Goal: Communication & Community: Answer question/provide support

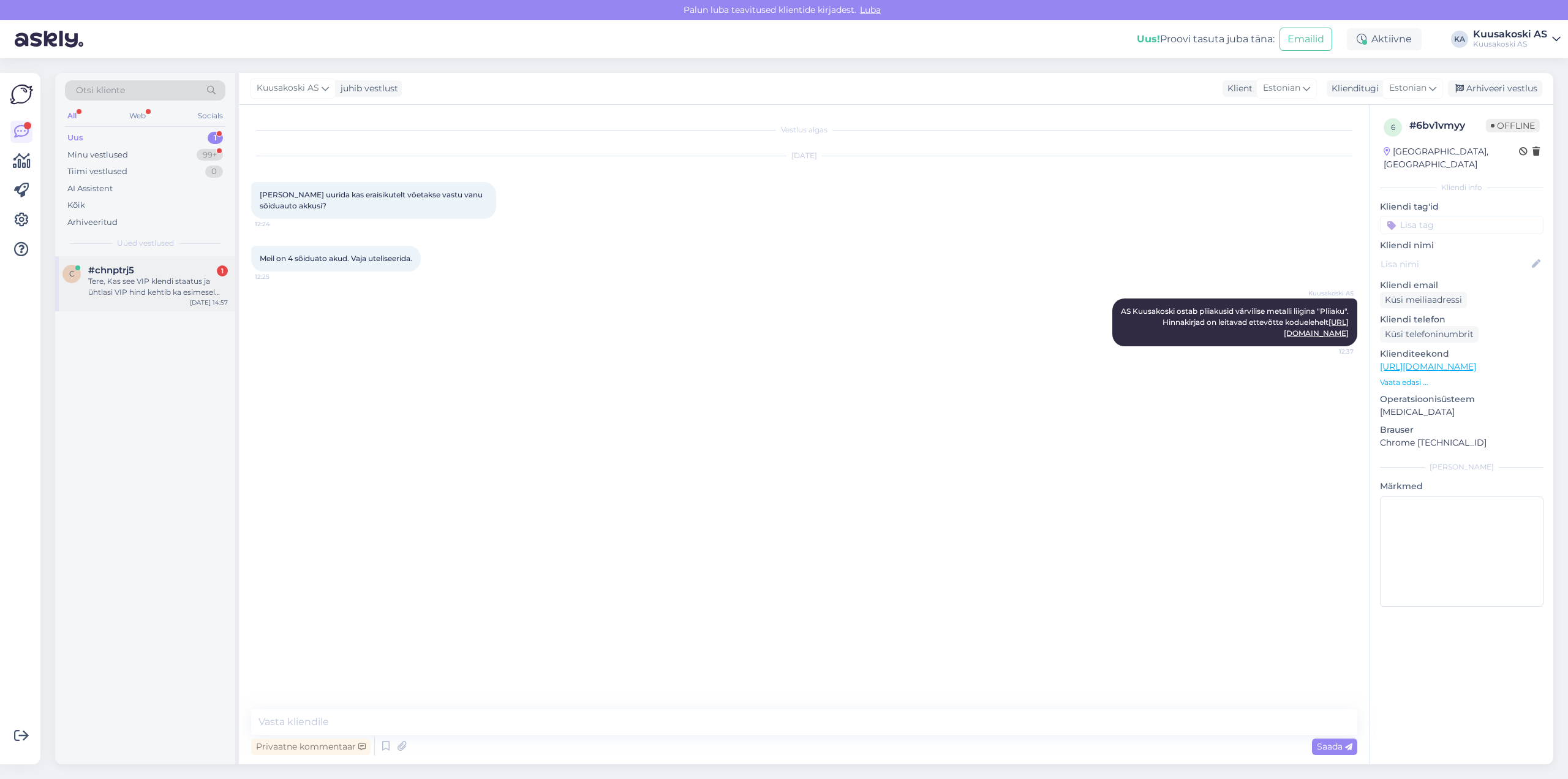
click at [171, 283] on div "Tere, Kas see VIP klendi staatus ja ühtlasi VIP hind kehtib ka esimesel korral,…" at bounding box center [157, 287] width 139 height 22
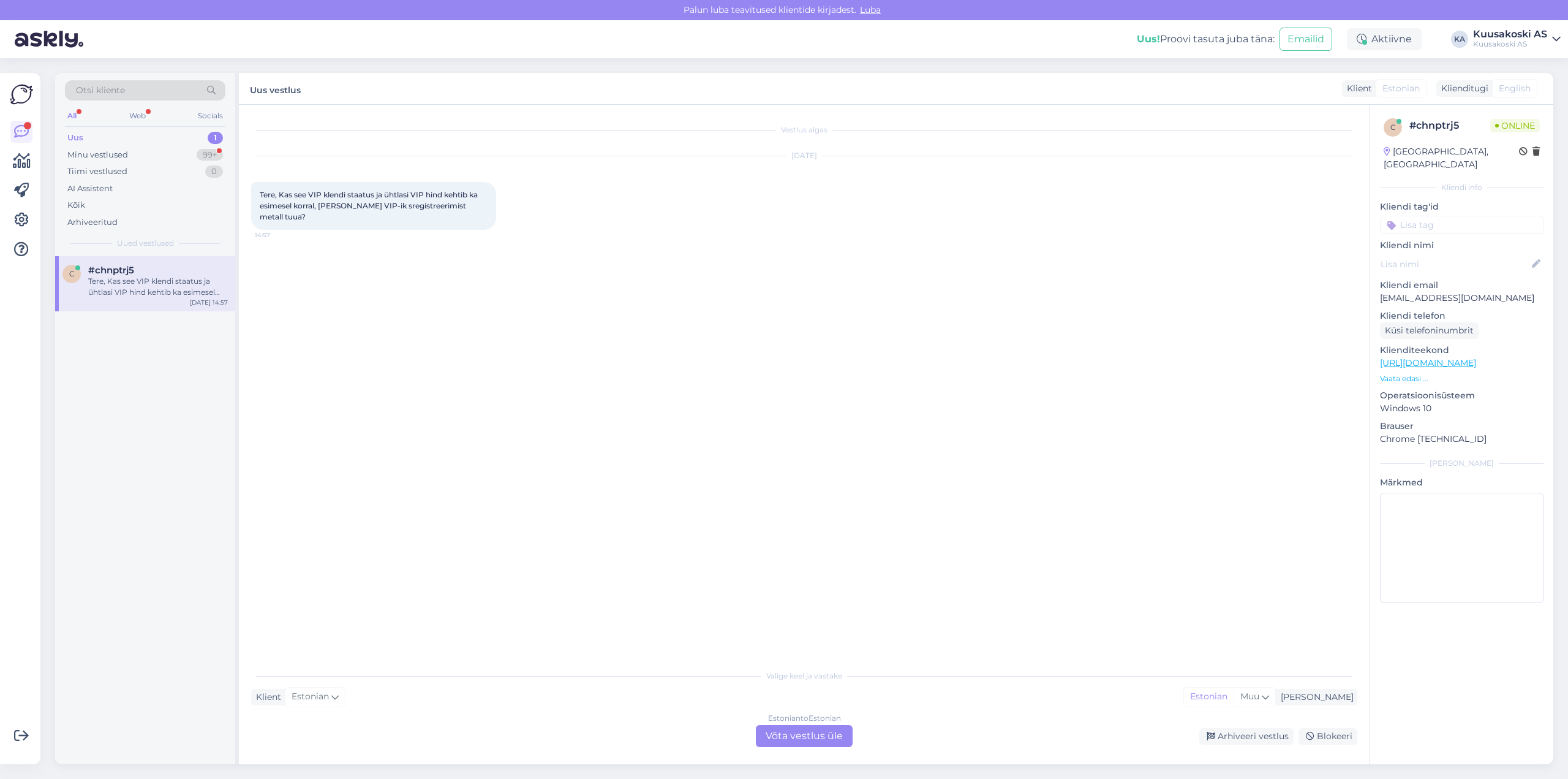
click at [791, 682] on div "Valige [PERSON_NAME] vastake Klient Estonian Mina Estonian Muu Estonian to Esto…" at bounding box center [804, 705] width 1106 height 84
click at [785, 718] on div "Estonian to Estonian" at bounding box center [805, 718] width 73 height 11
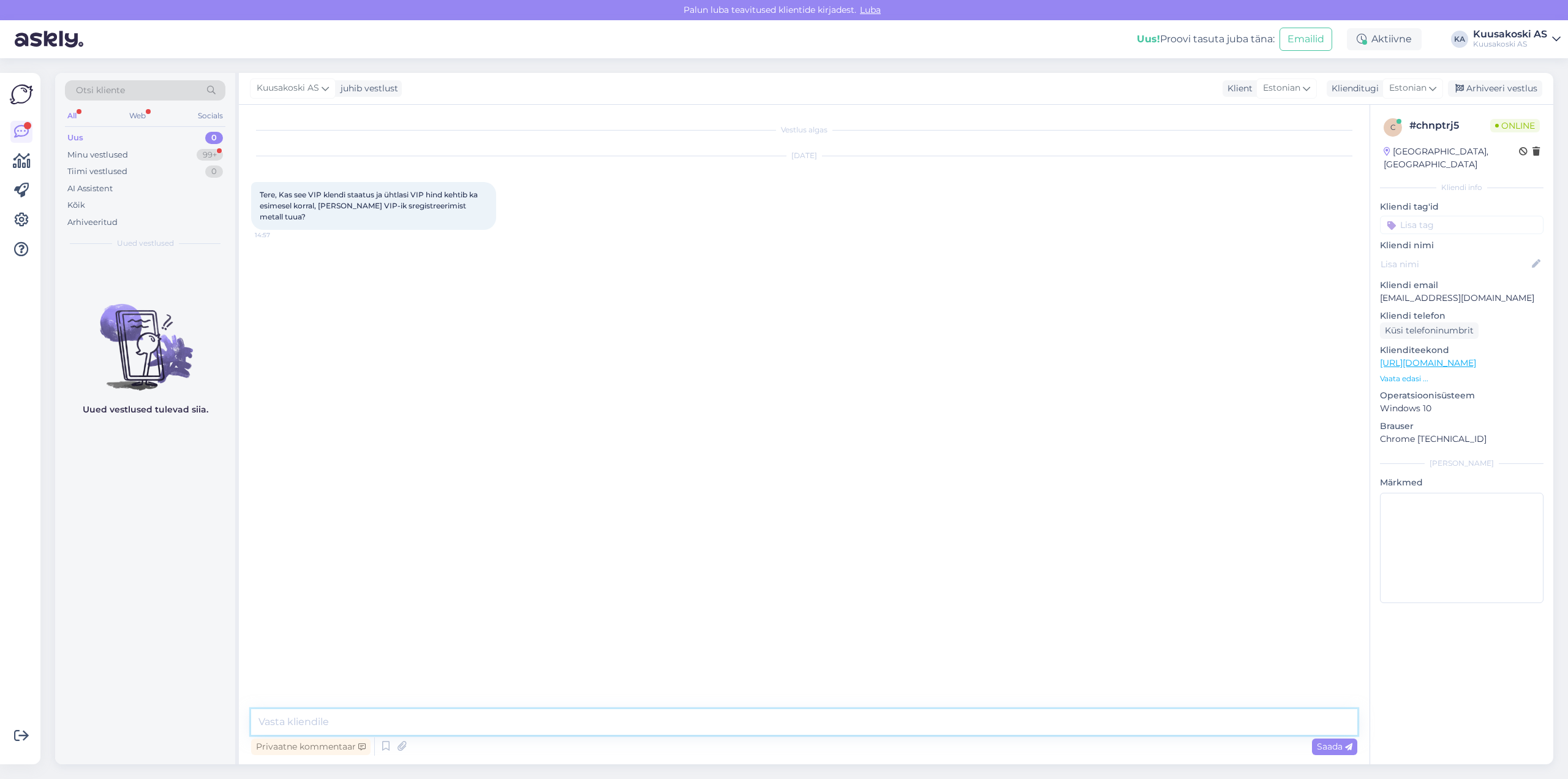
click at [383, 722] on textarea at bounding box center [804, 722] width 1106 height 26
click at [1181, 722] on textarea "VIP-iks saab registreeruda esmasel metalli toomisel AS-i Kuusakoski. VIP: metal…" at bounding box center [804, 722] width 1106 height 26
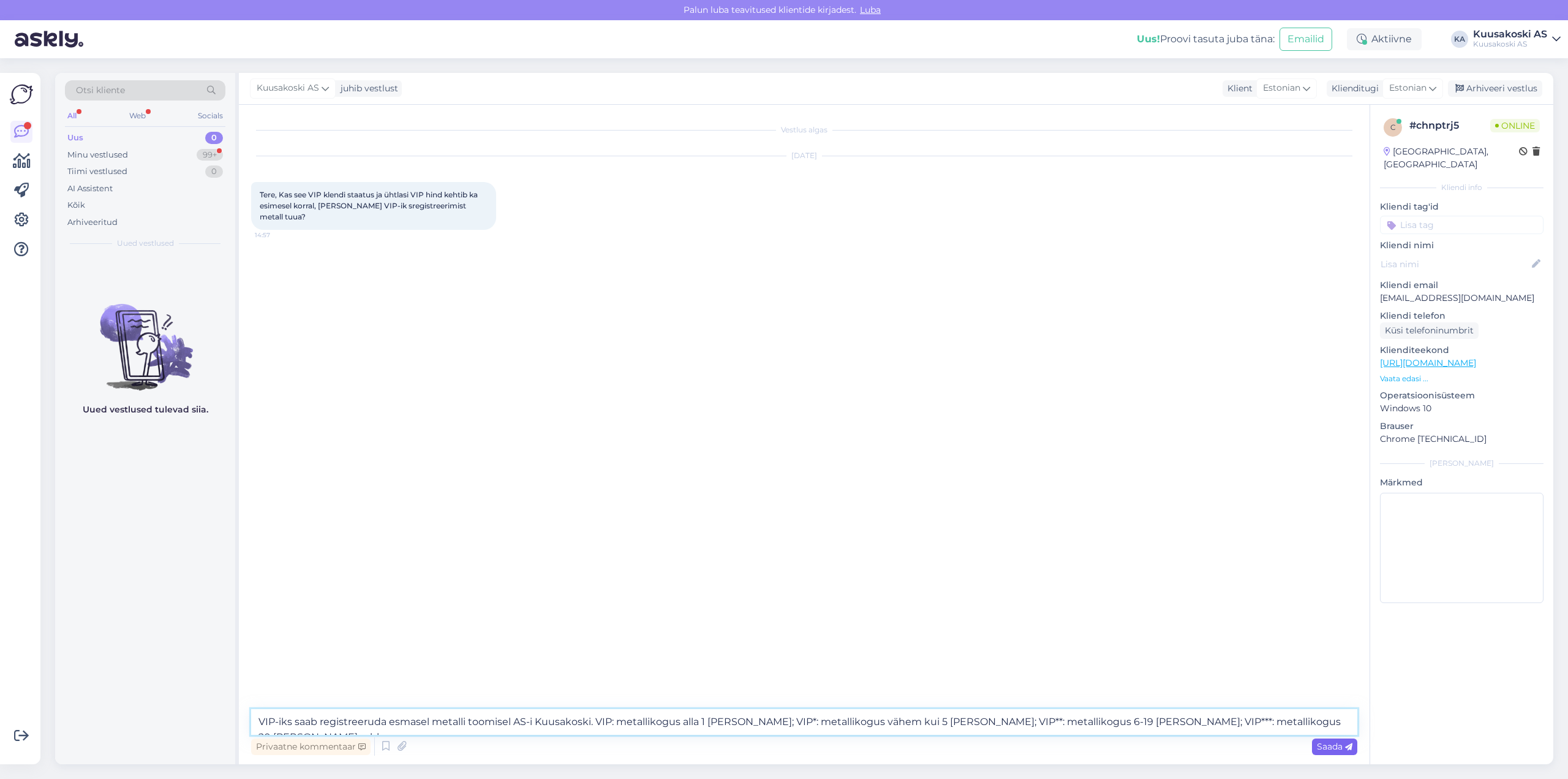
type textarea "VIP-iks saab registreeruda esmasel metalli toomisel AS-i Kuusakoski. VIP: metal…"
click at [1326, 747] on span "Saada" at bounding box center [1335, 746] width 36 height 11
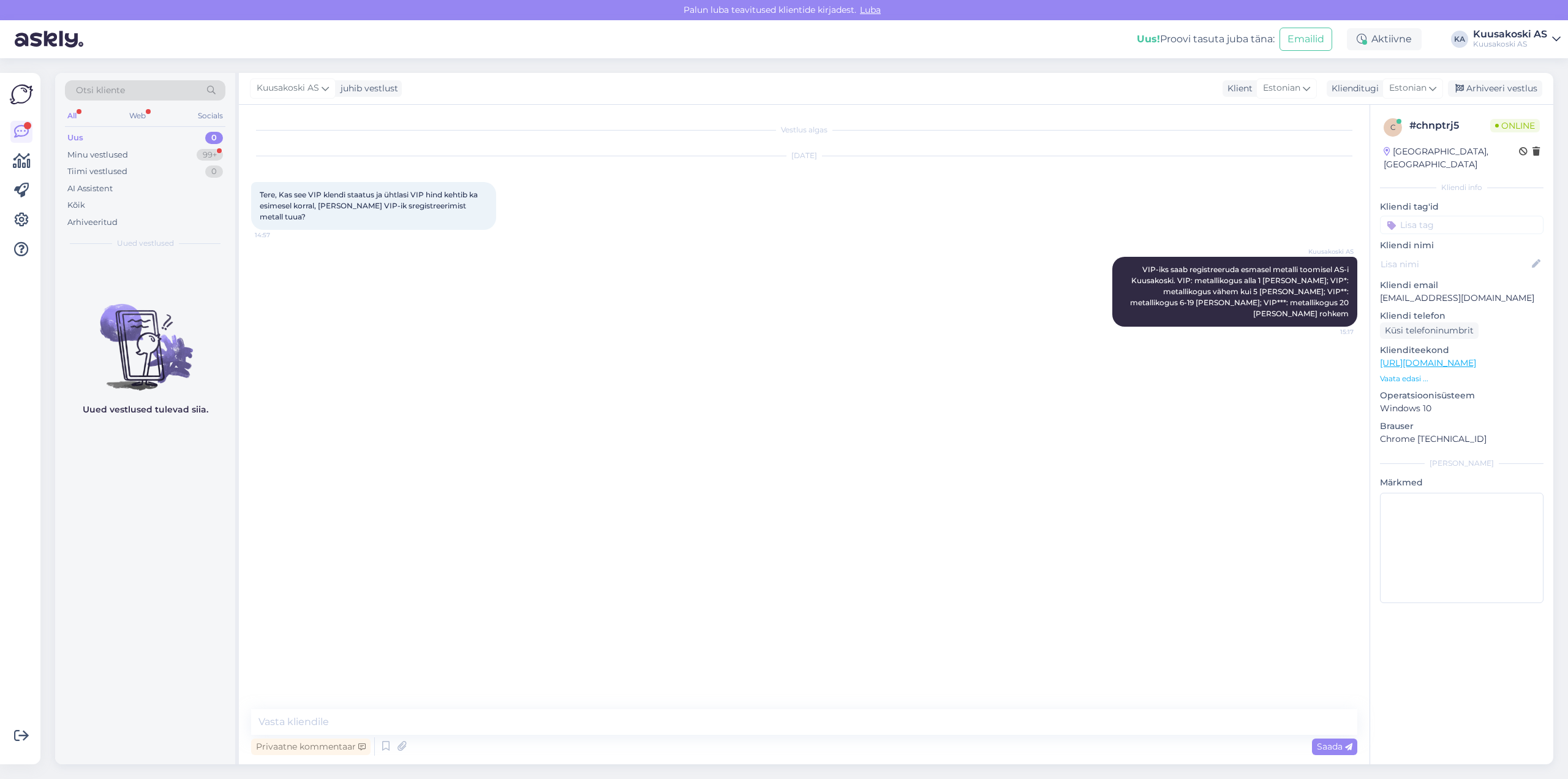
click at [75, 116] on div "All" at bounding box center [71, 115] width 14 height 16
click at [312, 721] on textarea at bounding box center [804, 722] width 1106 height 26
type textarea "Just nii."
click at [1333, 746] on span "Saada" at bounding box center [1335, 746] width 36 height 11
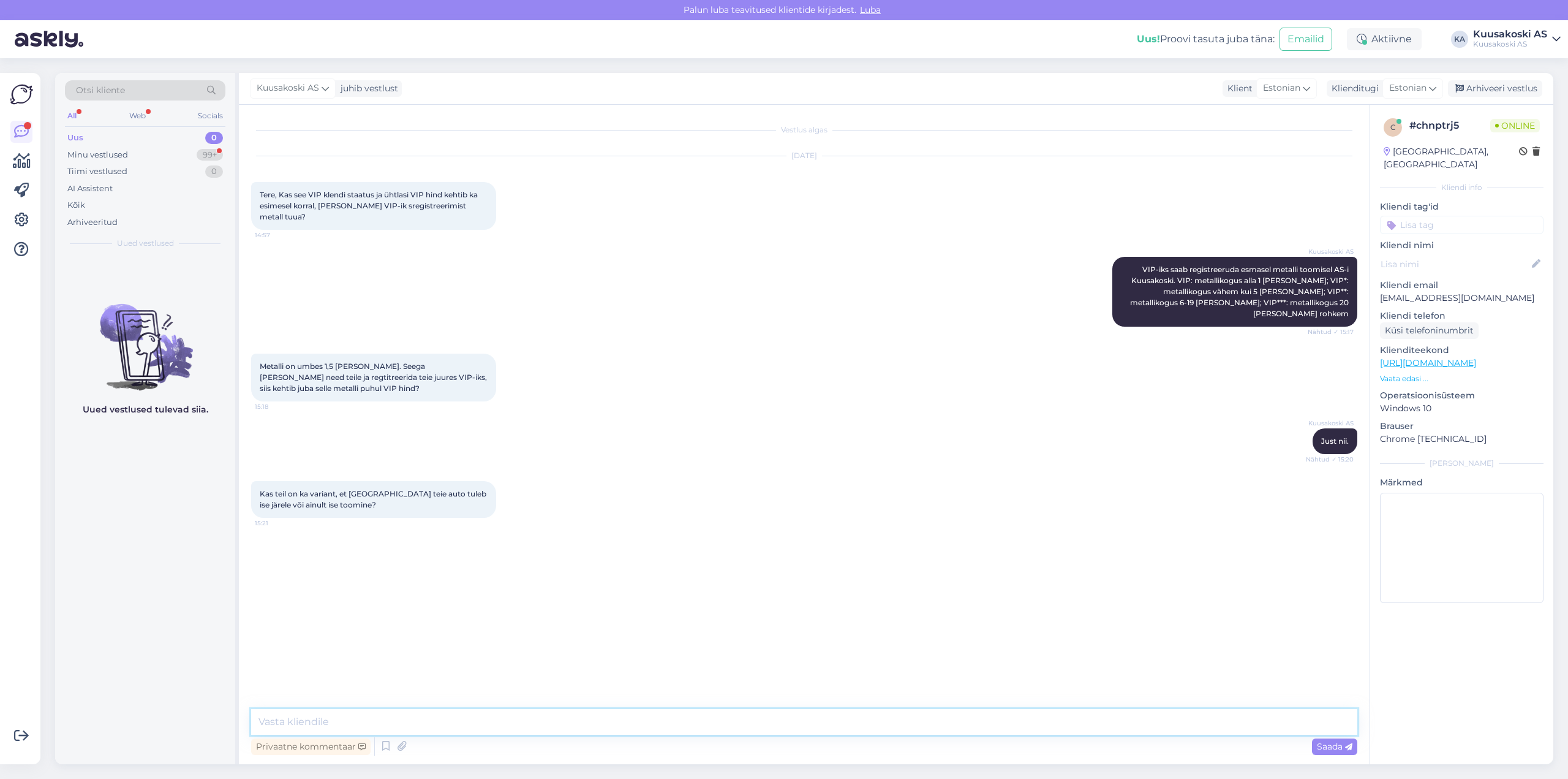
click at [331, 724] on textarea at bounding box center [804, 722] width 1106 height 26
click at [992, 722] on textarea "AS Kuusakoski pakub transporti tasulise teenusena, vastava hinnapakkumise esita…" at bounding box center [804, 722] width 1106 height 26
click at [994, 718] on textarea "AS Kuusakoski pakub transporti tasulise teenusena, vastava hinnapakkumise esita…" at bounding box center [804, 722] width 1106 height 26
type textarea "AS Kuusakoski pakub transporti tasulise teenusena, vastava hinnapakkumise esita…"
click at [1341, 744] on span "Saada" at bounding box center [1335, 746] width 36 height 11
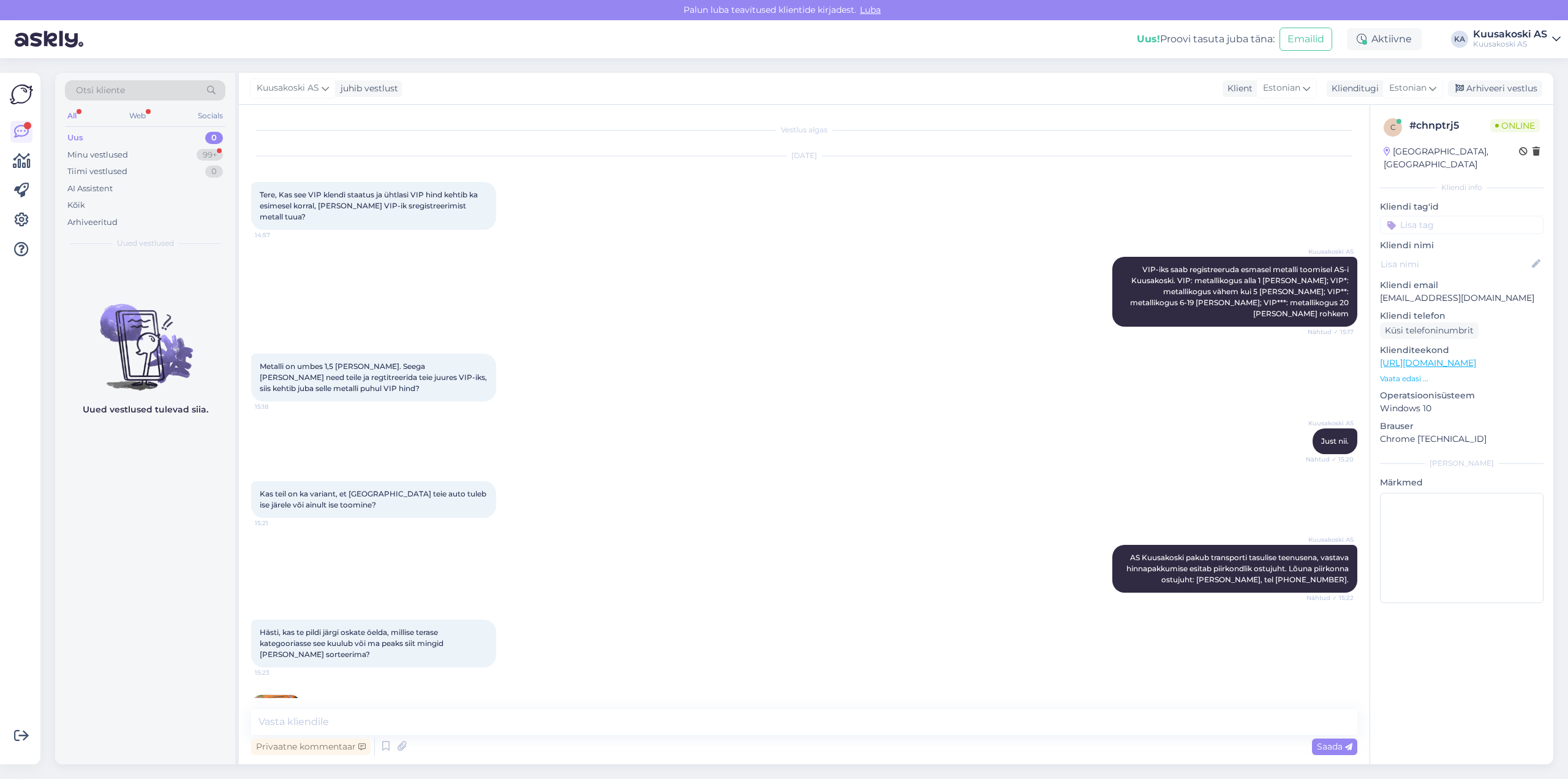
scroll to position [36, 0]
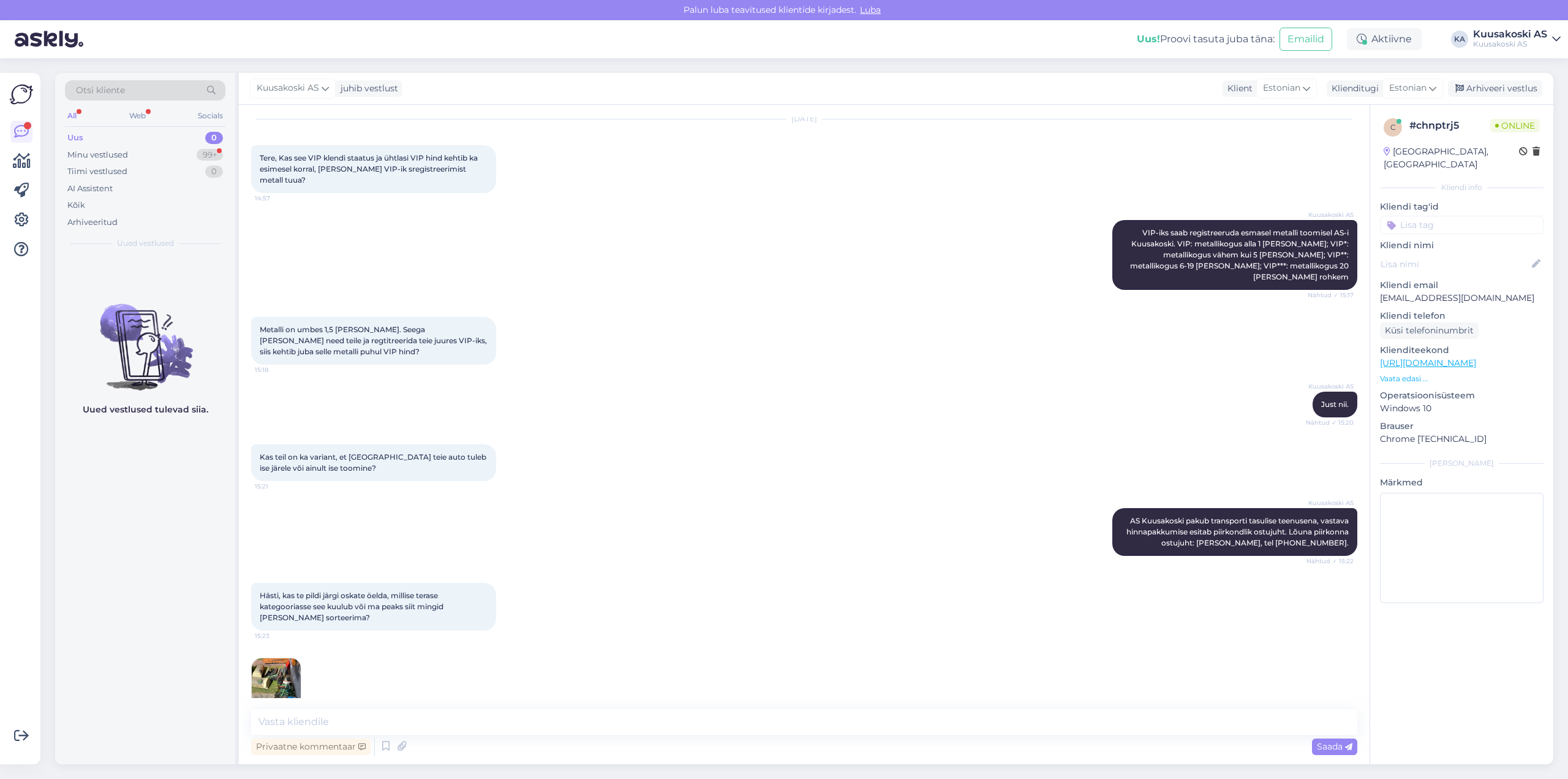
click at [258, 658] on img at bounding box center [276, 683] width 49 height 49
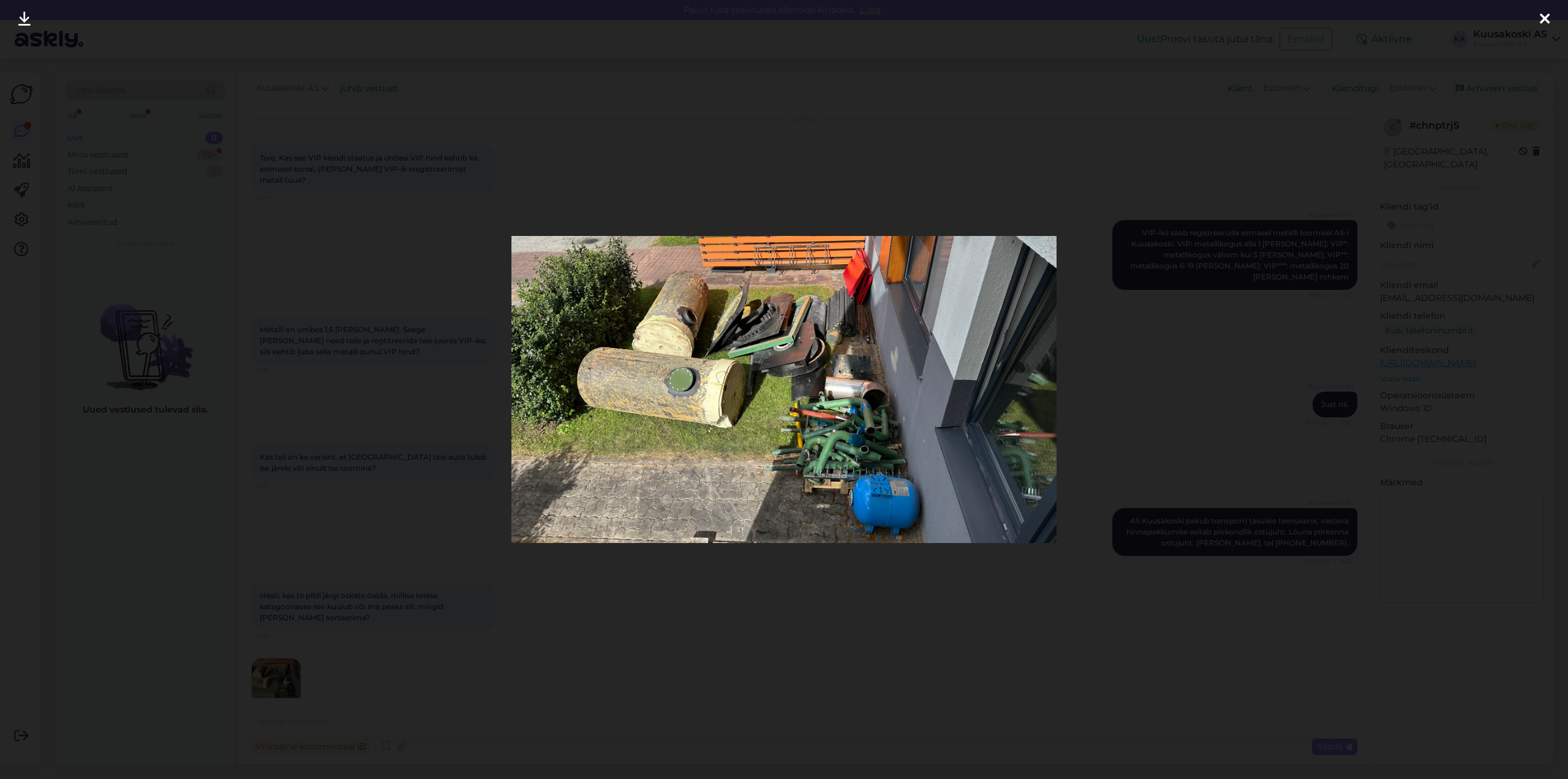
click at [1546, 30] on div at bounding box center [1545, 19] width 24 height 38
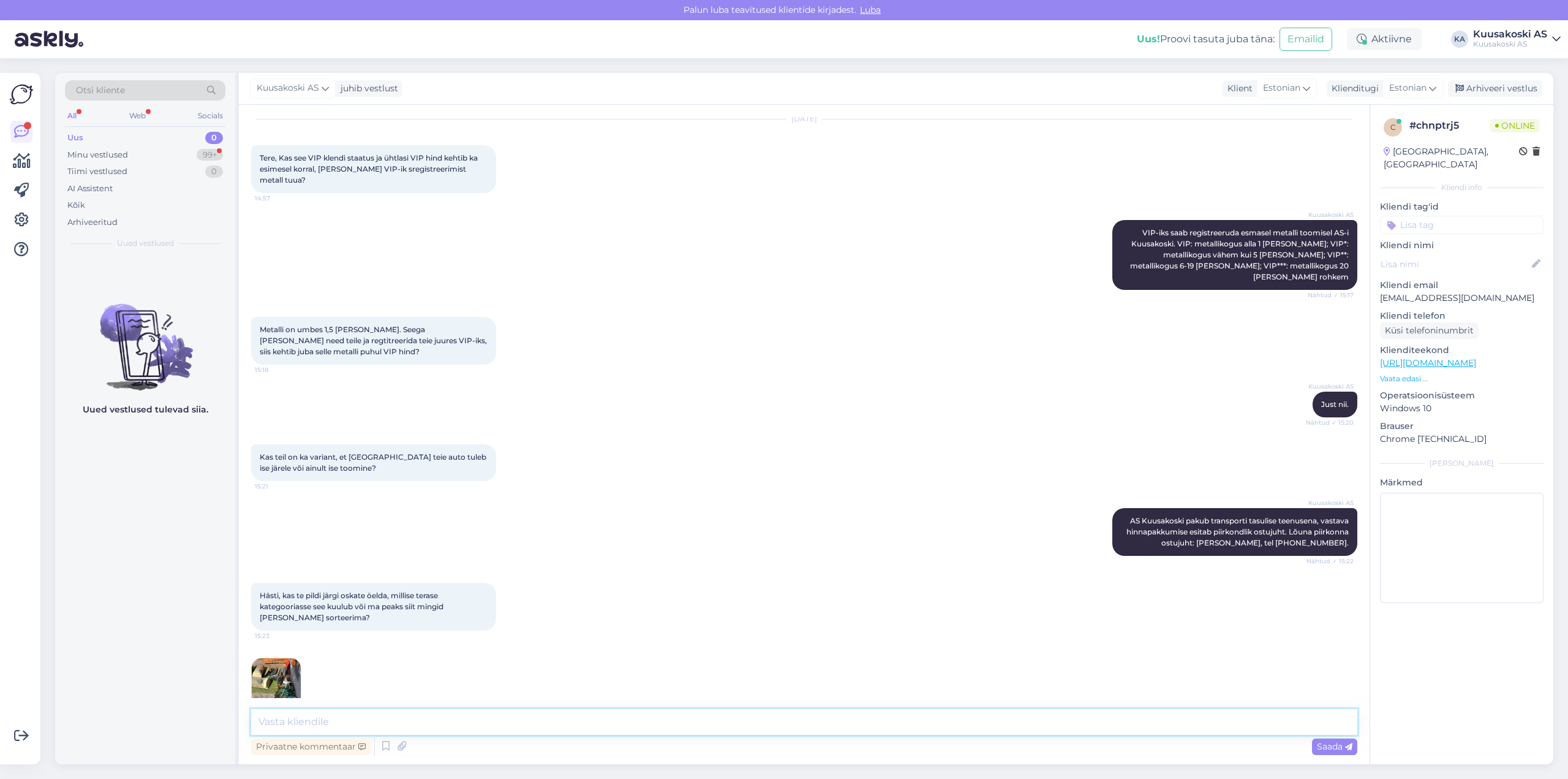
click at [307, 726] on textarea at bounding box center [804, 722] width 1106 height 26
click at [524, 719] on textarea "Foto järgi on väga keeruline nõustada. Soovituslik on ühem metall eraldi ning p…" at bounding box center [804, 722] width 1106 height 26
click at [736, 722] on textarea "Foto järgi on väga keeruline nõustada. Soovituslik on õhem metall eraldi ning p…" at bounding box center [804, 722] width 1106 height 26
click at [1172, 718] on textarea "Foto järgi on väga keeruline nõustada. Soovituslik on õhem metall eraldi ning p…" at bounding box center [804, 722] width 1106 height 26
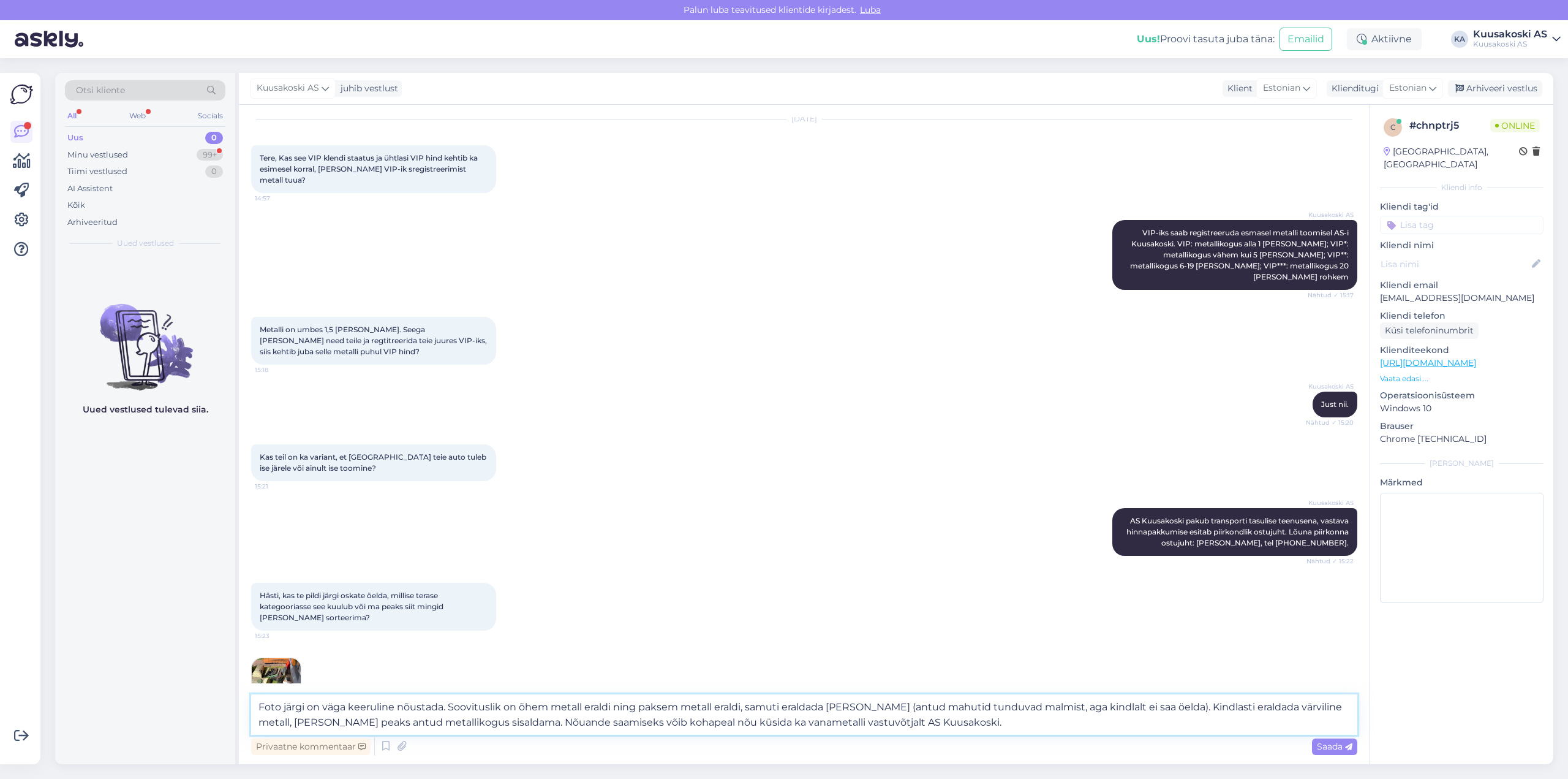
click at [844, 722] on textarea "Foto järgi on väga keeruline nõustada. Soovituslik on õhem metall eraldi ning p…" at bounding box center [804, 714] width 1106 height 40
click at [911, 720] on textarea "Foto järgi on väga keeruline nõustada. Soovituslik on õhem metall eraldi ning p…" at bounding box center [804, 714] width 1106 height 40
type textarea "Foto järgi on väga keeruline nõustada. Soovituslik on õhem metall eraldi ning p…"
click at [1317, 743] on span "Saada" at bounding box center [1335, 746] width 36 height 11
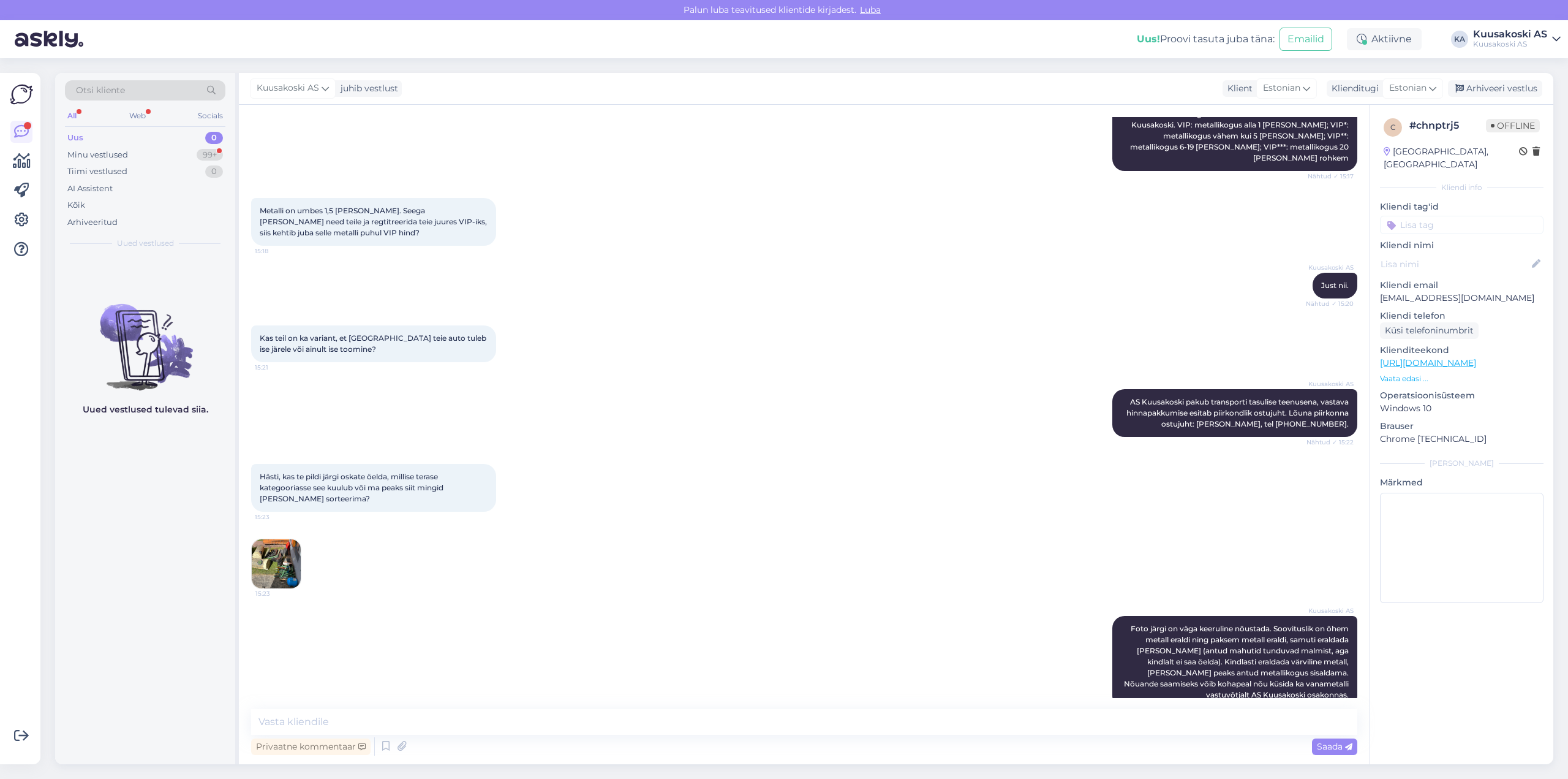
scroll to position [209, 0]
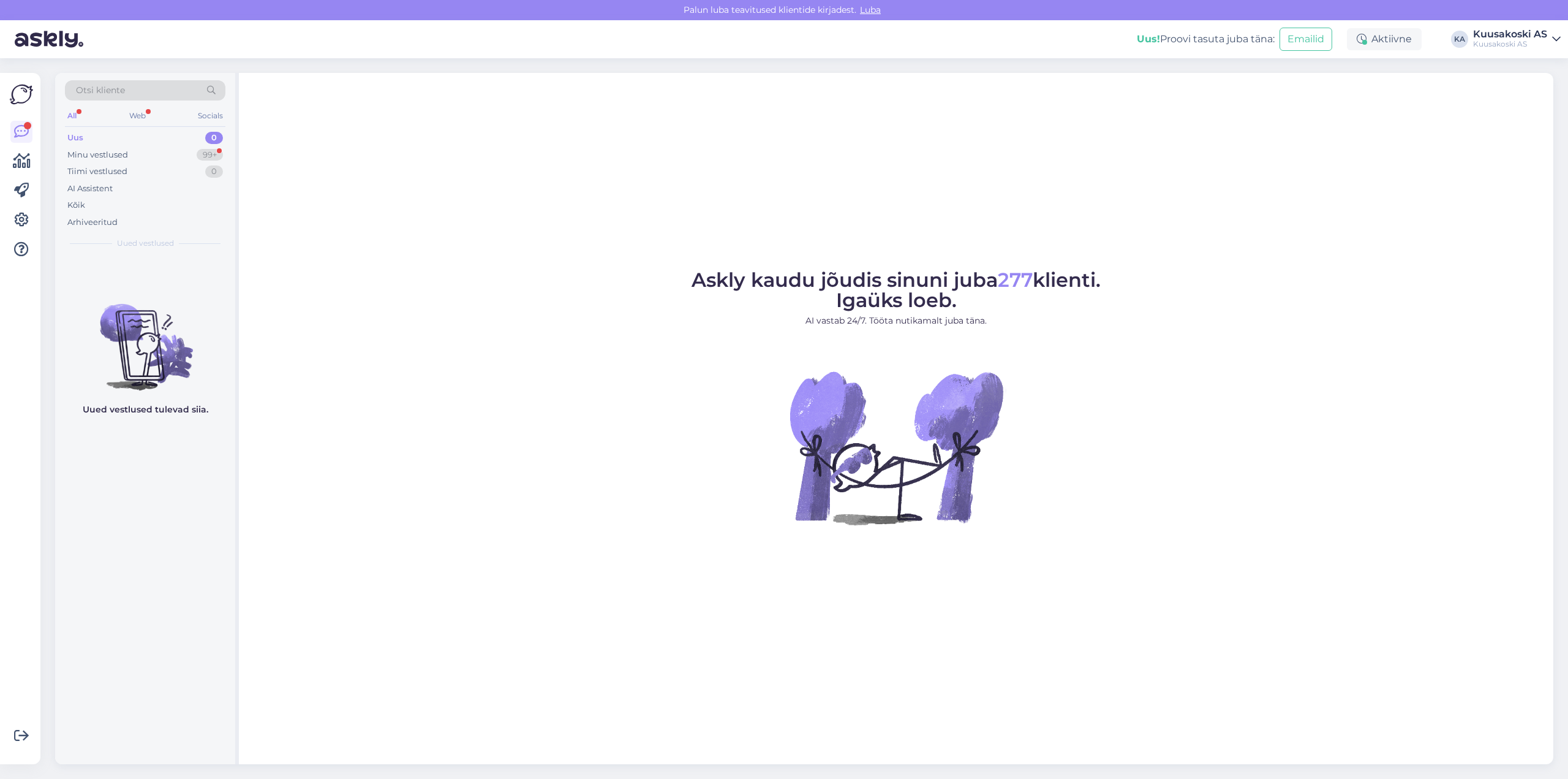
click at [66, 137] on div "Uus 0" at bounding box center [145, 137] width 161 height 17
